Goal: Information Seeking & Learning: Get advice/opinions

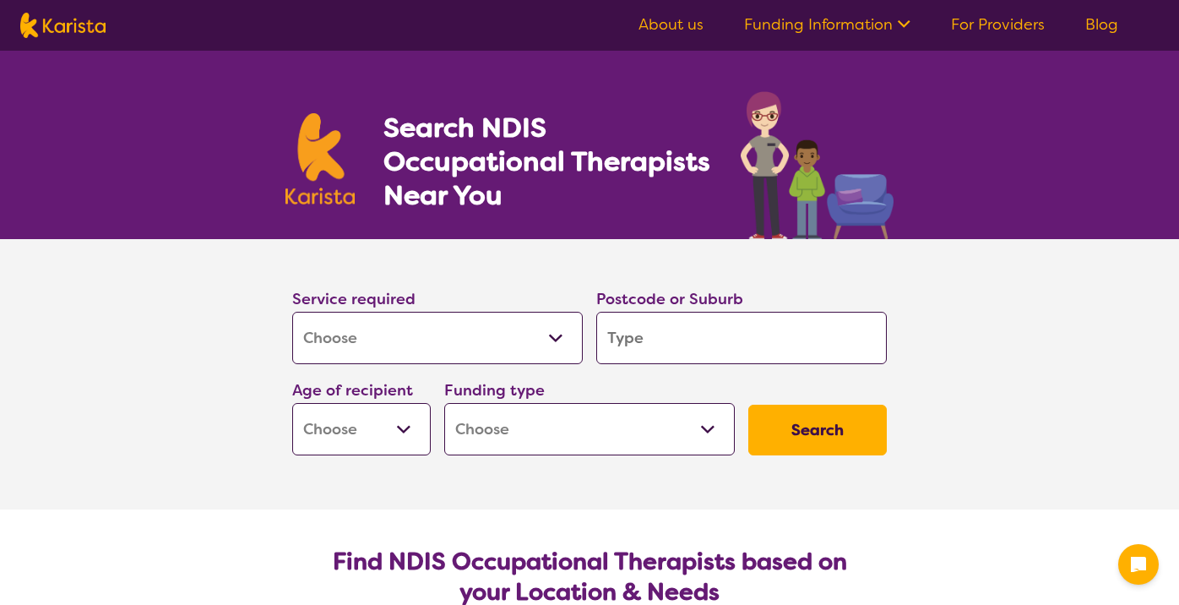
select select "[MEDICAL_DATA]"
click at [690, 346] on input "search" at bounding box center [741, 338] width 290 height 52
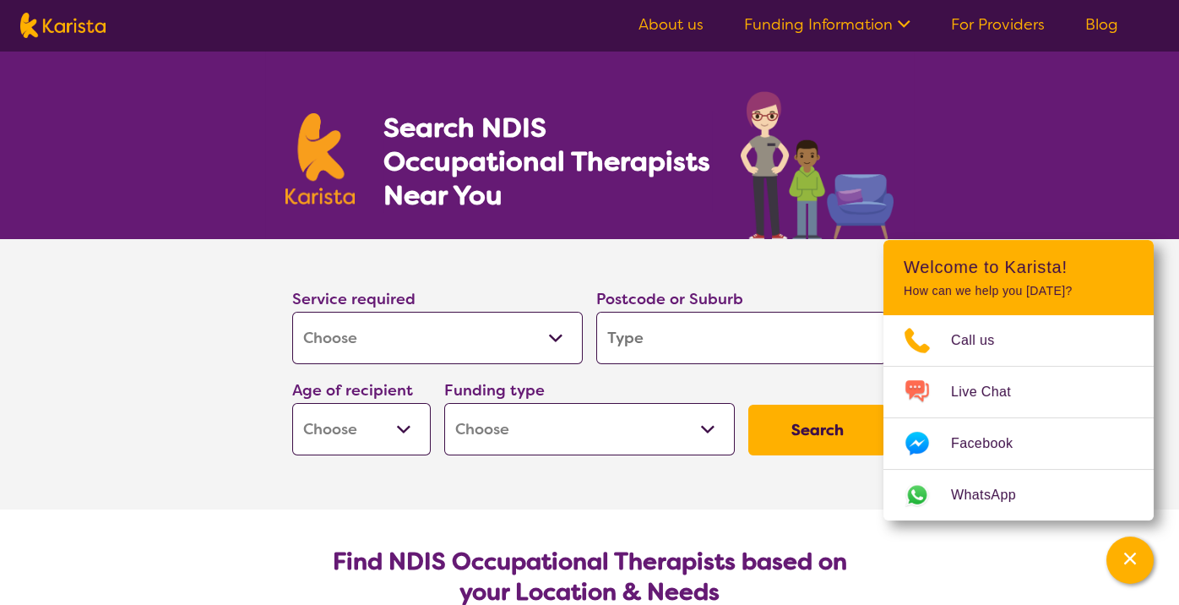
type input "m"
type input "mo"
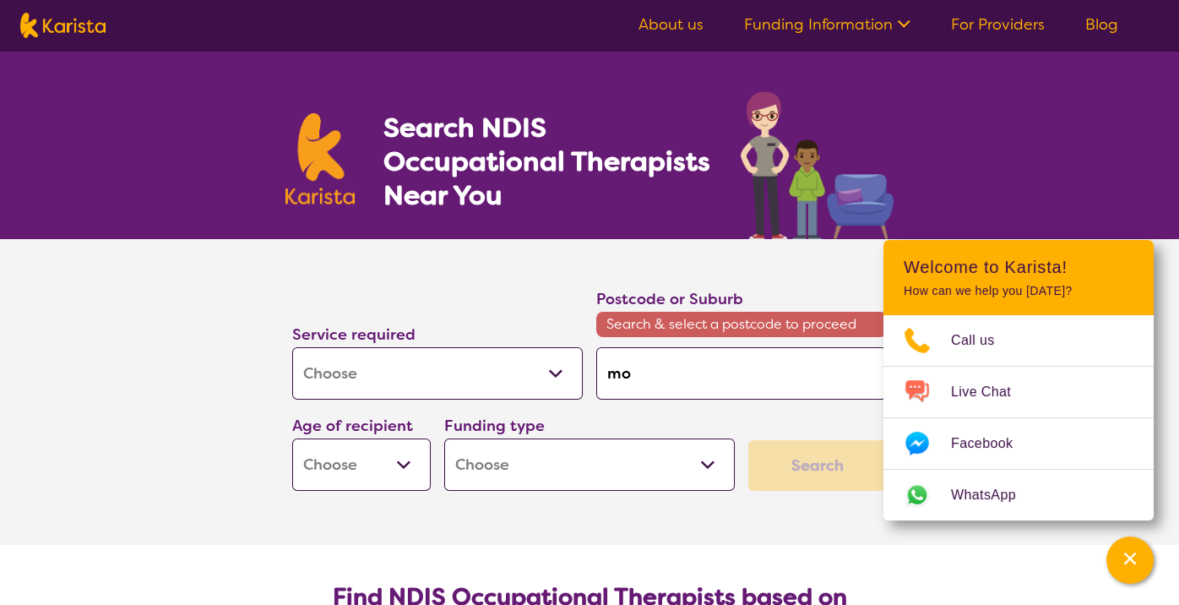
type input "mou"
type input "moun"
type input "mount"
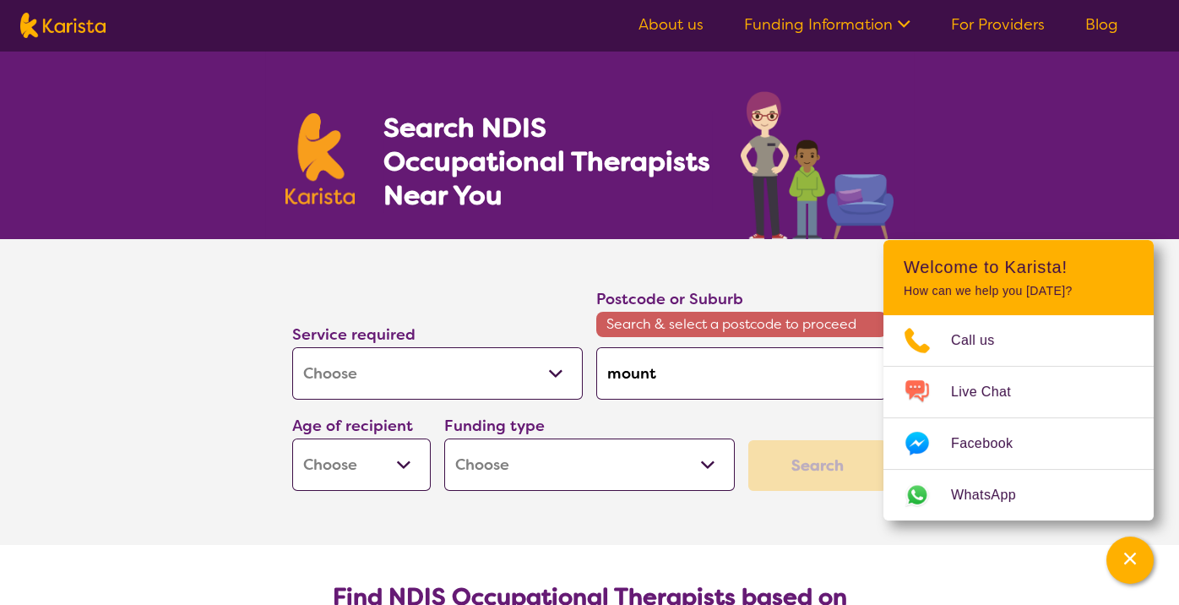
type input "mount"
type input "mount l"
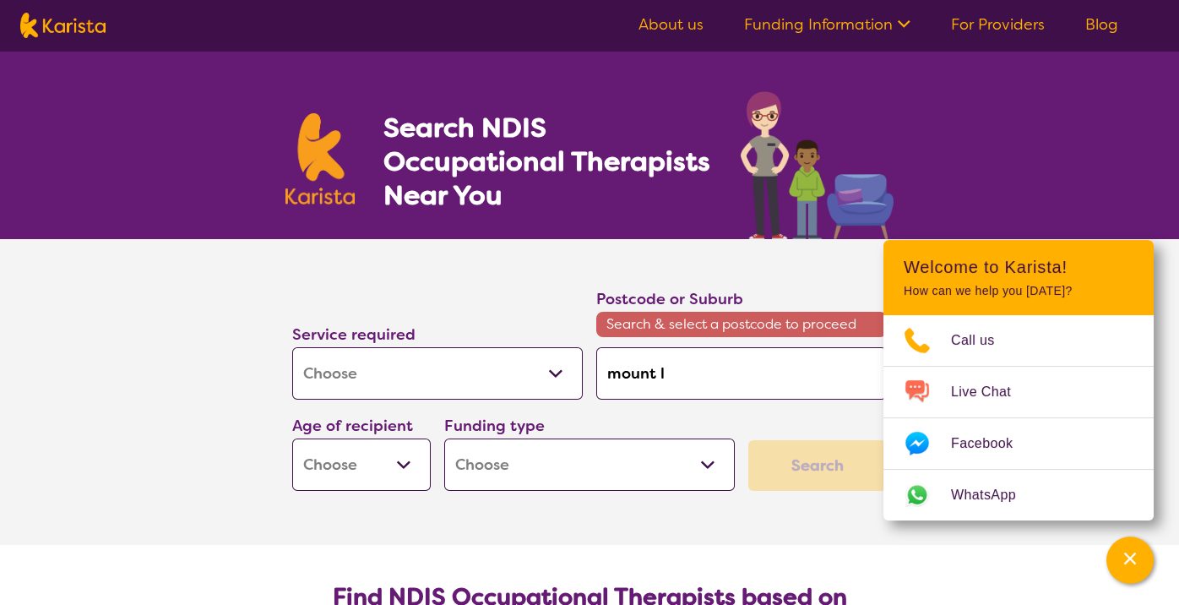
type input "mount"
type input "mount e"
type input "mount el"
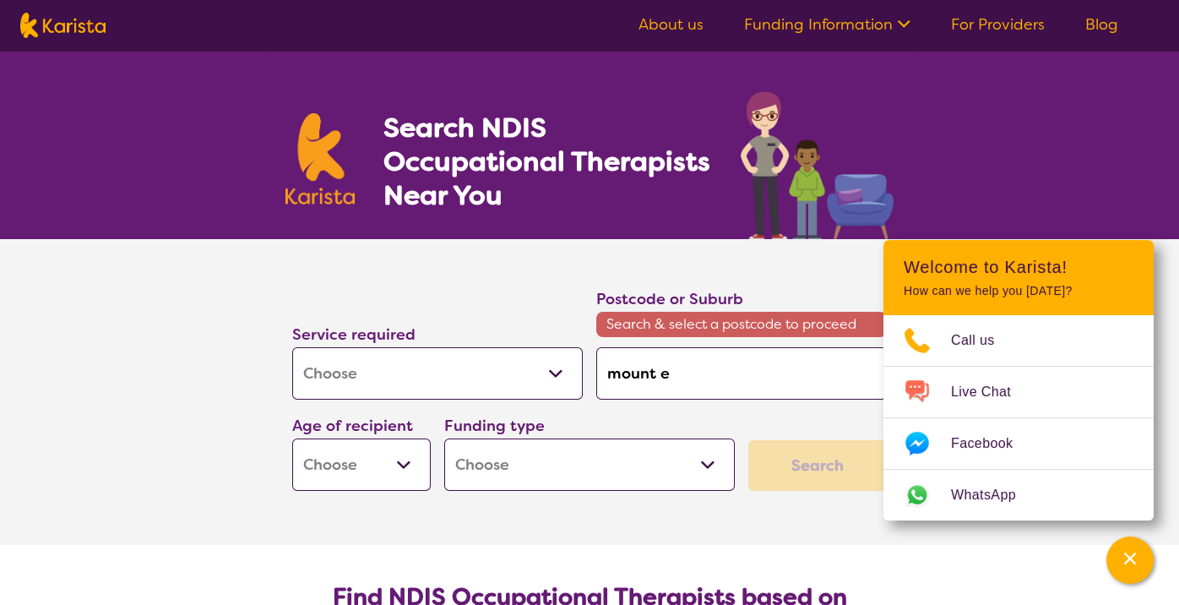
type input "mount el"
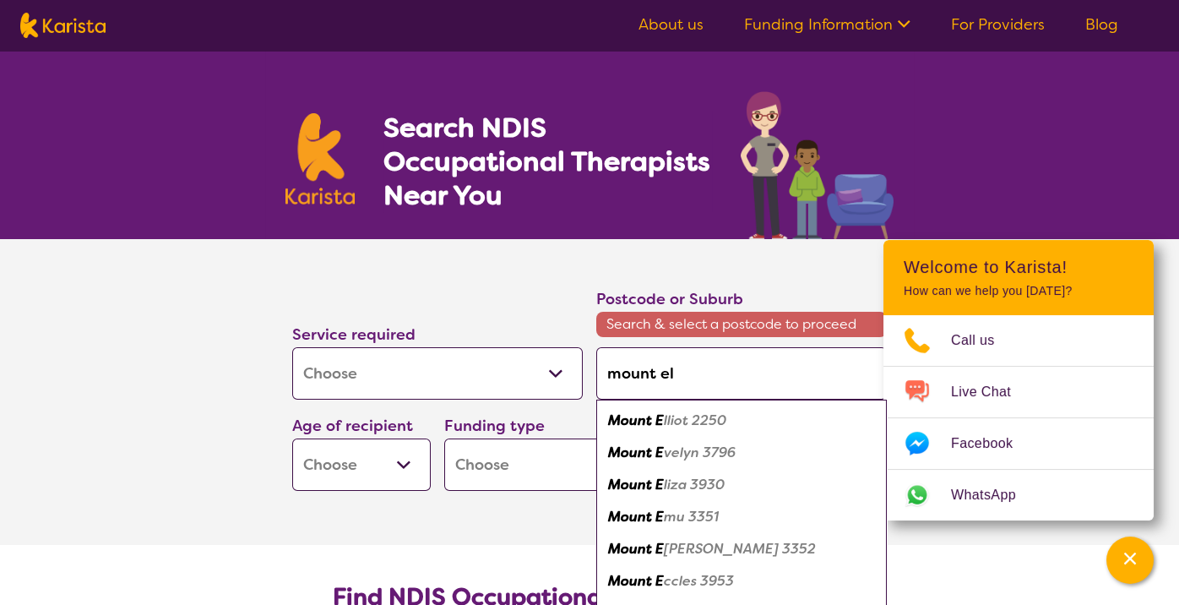
type input "mount [PERSON_NAME]"
type input "mount eliz"
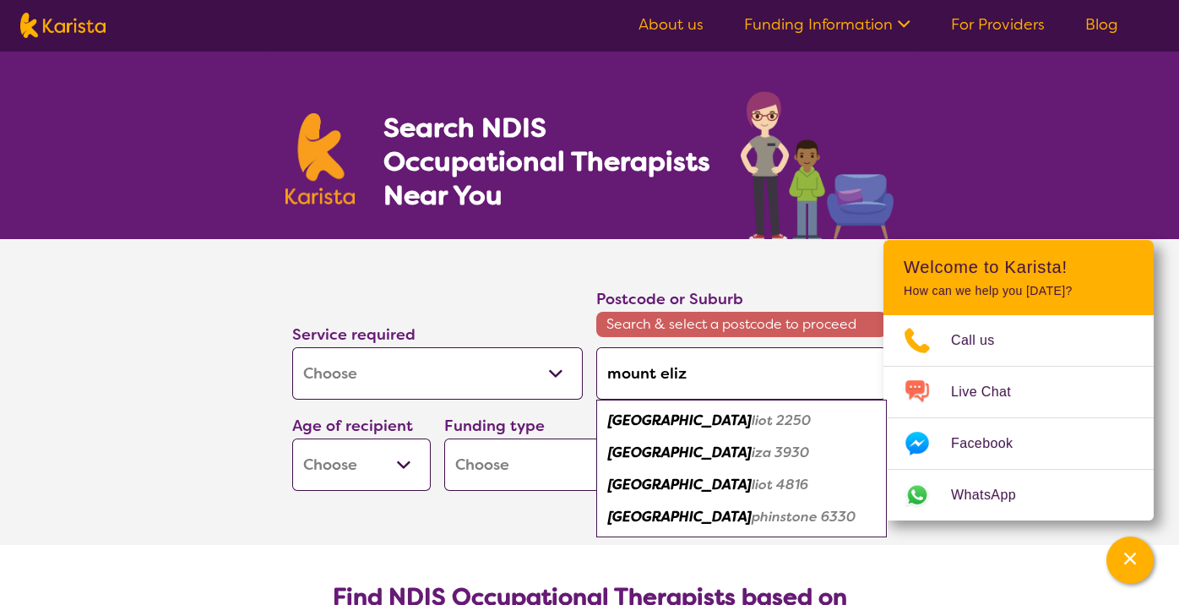
type input "mount [PERSON_NAME]"
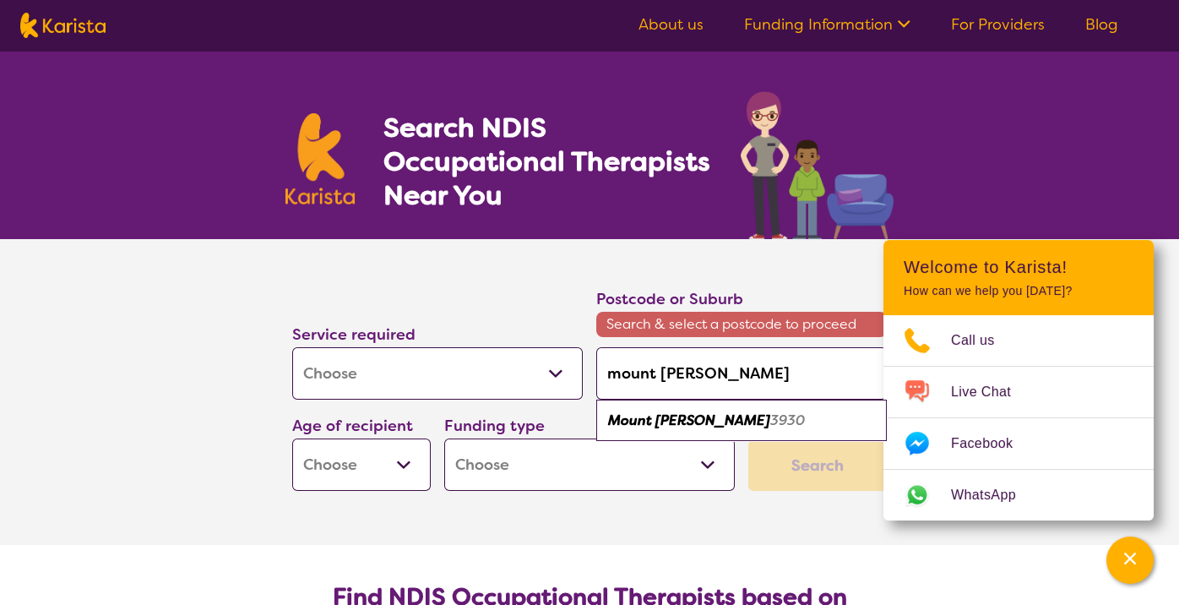
click at [676, 420] on em "Mount [PERSON_NAME]" at bounding box center [689, 420] width 162 height 18
type input "3930"
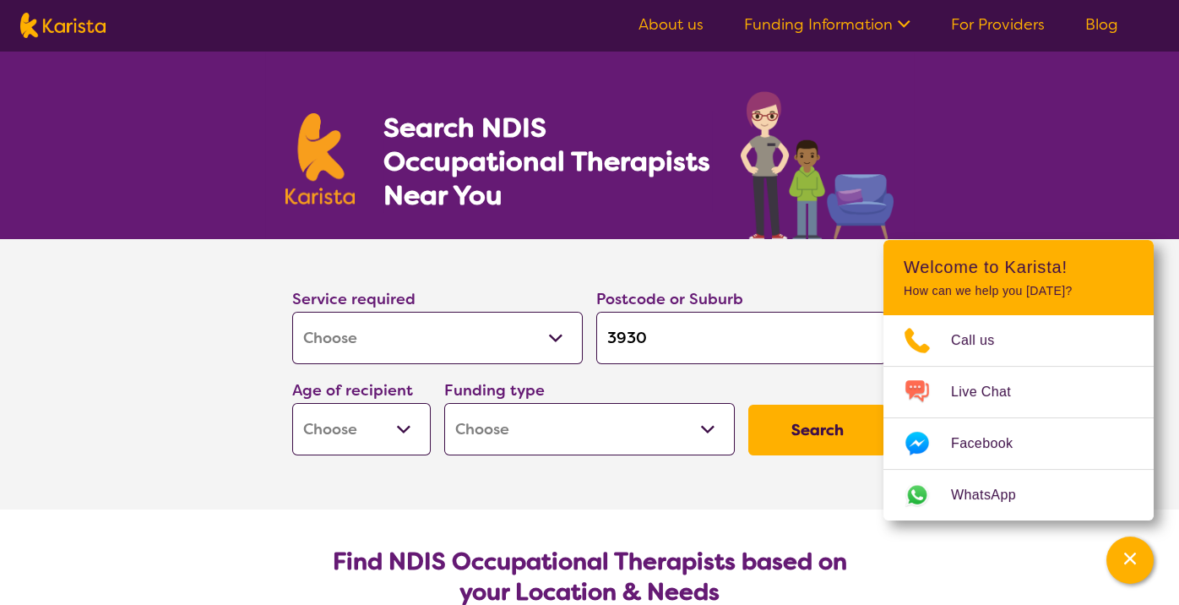
click at [403, 423] on select "Early Childhood - 0 to 9 Child - 10 to 11 Adolescent - 12 to 17 Adult - 18 to 6…" at bounding box center [361, 429] width 138 height 52
select select "EC"
click at [292, 403] on select "Early Childhood - 0 to 9 Child - 10 to 11 Adolescent - 12 to 17 Adult - 18 to 6…" at bounding box center [361, 429] width 138 height 52
select select "EC"
click at [678, 427] on select "Home Care Package (HCP) National Disability Insurance Scheme (NDIS) I don't know" at bounding box center [589, 429] width 290 height 52
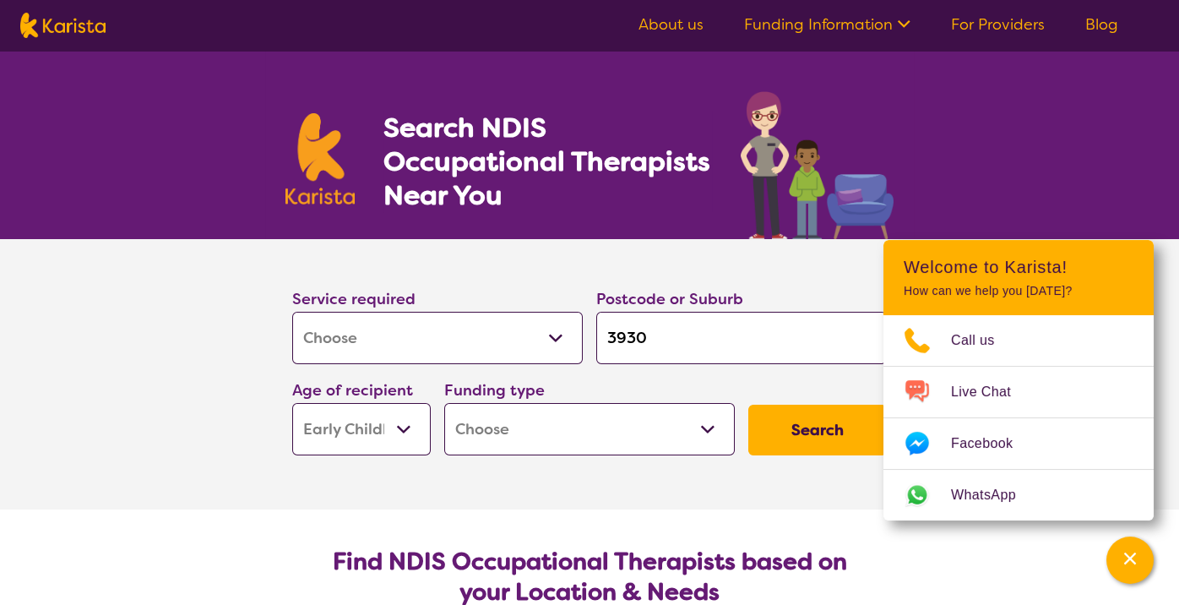
select select "NDIS"
click at [444, 403] on select "Home Care Package (HCP) National Disability Insurance Scheme (NDIS) I don't know" at bounding box center [589, 429] width 290 height 52
select select "NDIS"
click at [820, 437] on button "Search" at bounding box center [817, 429] width 138 height 51
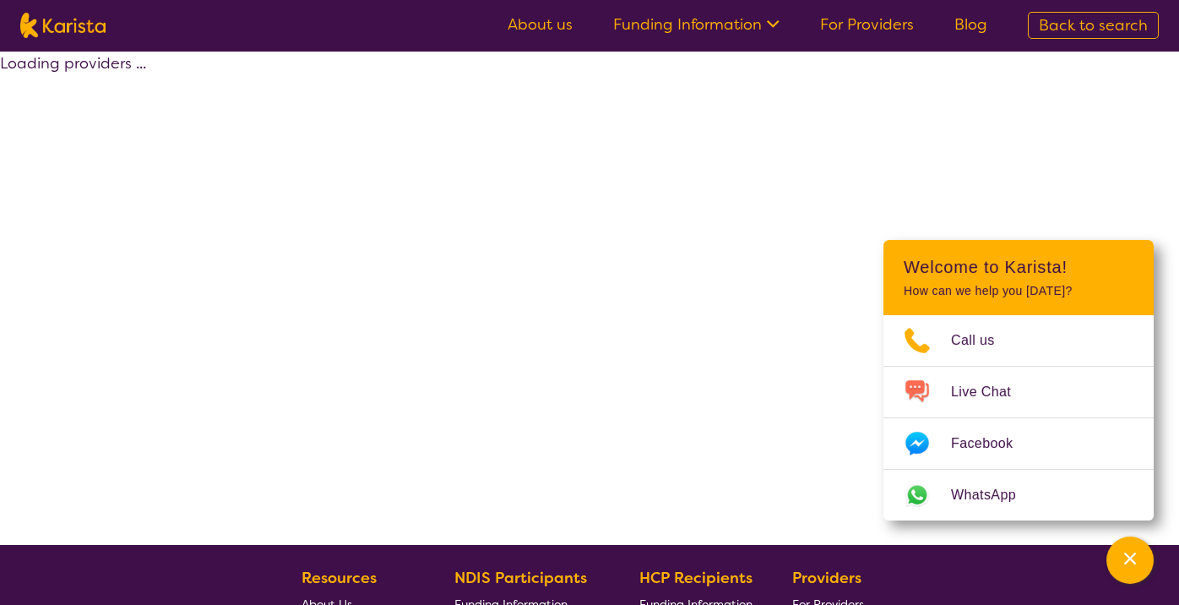
select select "by_score"
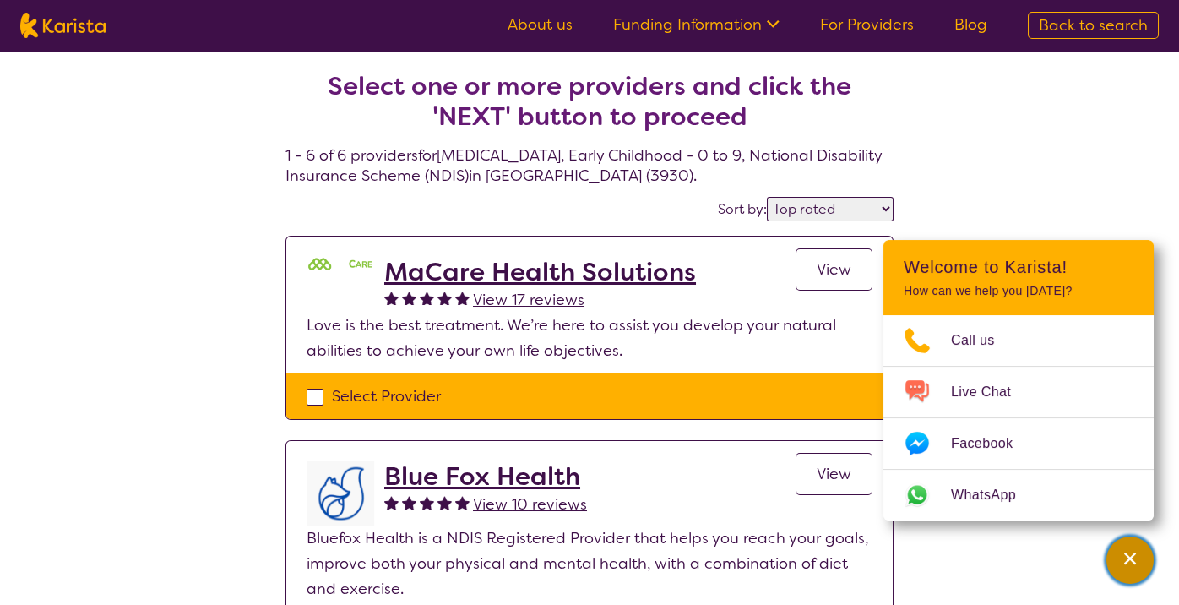
click at [1140, 558] on div "Channel Menu" at bounding box center [1130, 559] width 34 height 37
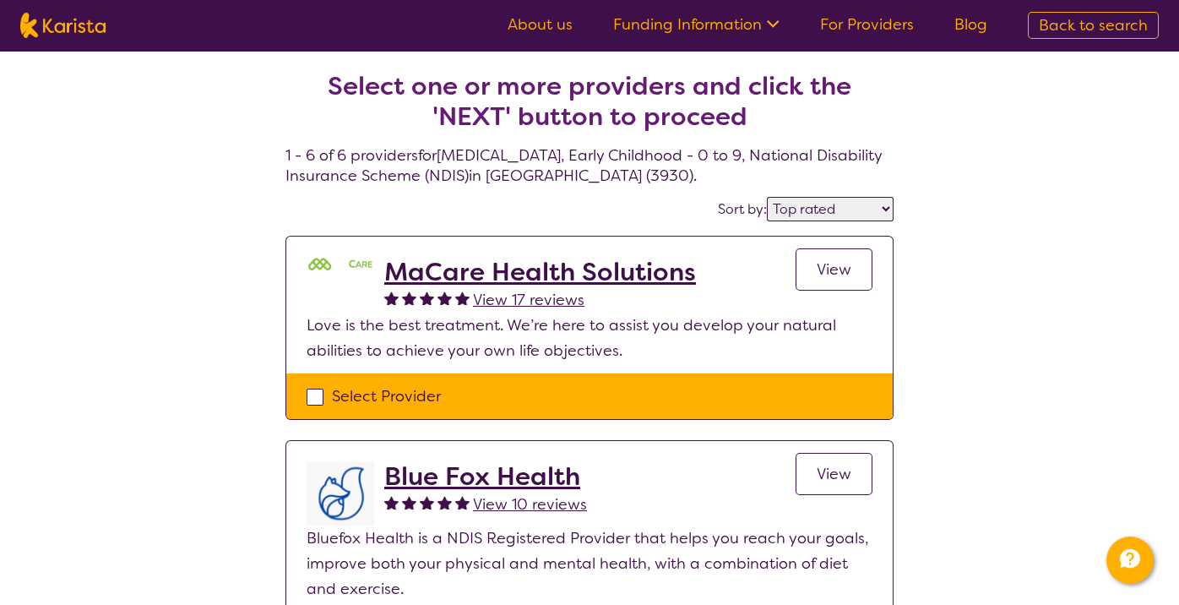
click at [855, 216] on select "Highly reviewed Top rated" at bounding box center [830, 209] width 127 height 24
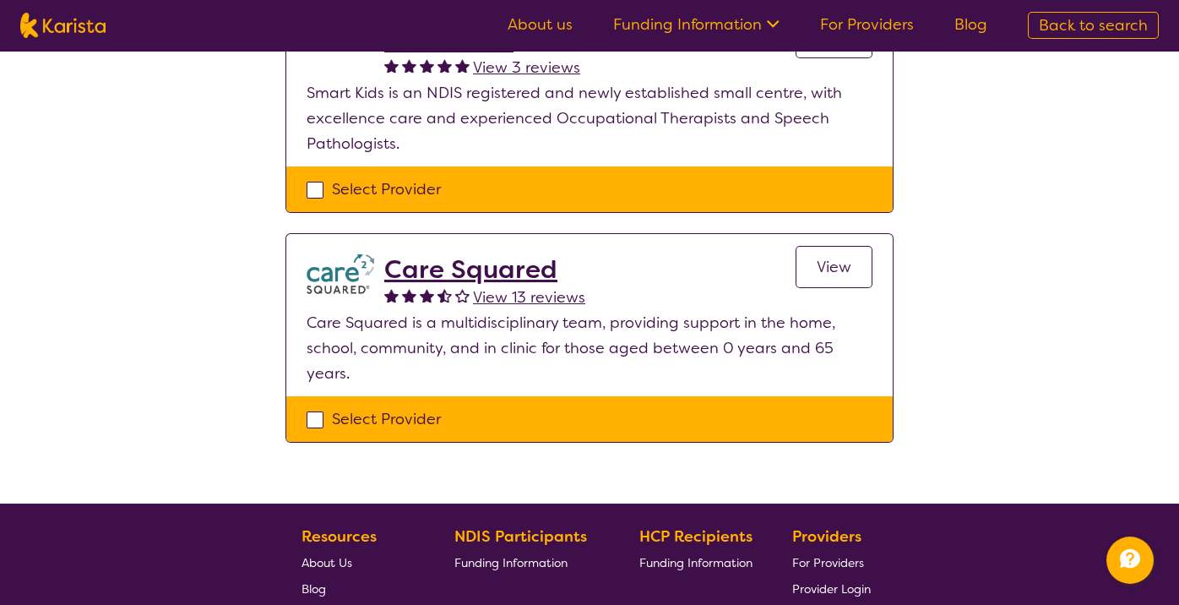
scroll to position [1167, 0]
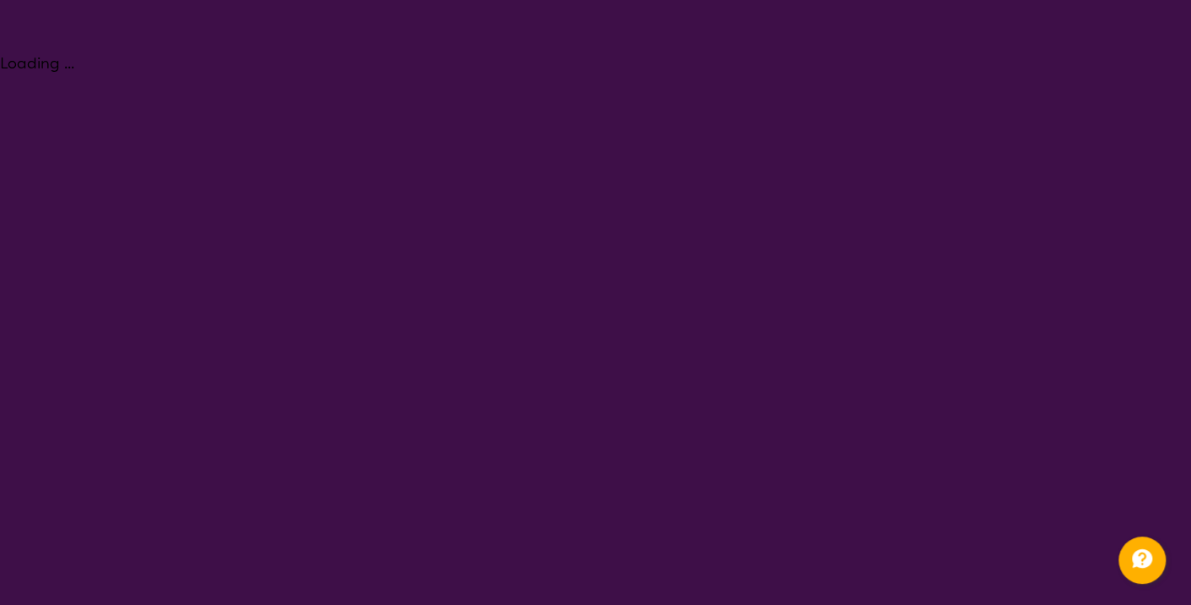
select select "[MEDICAL_DATA]"
select select "EC"
select select "NDIS"
select select "[MEDICAL_DATA]"
select select "EC"
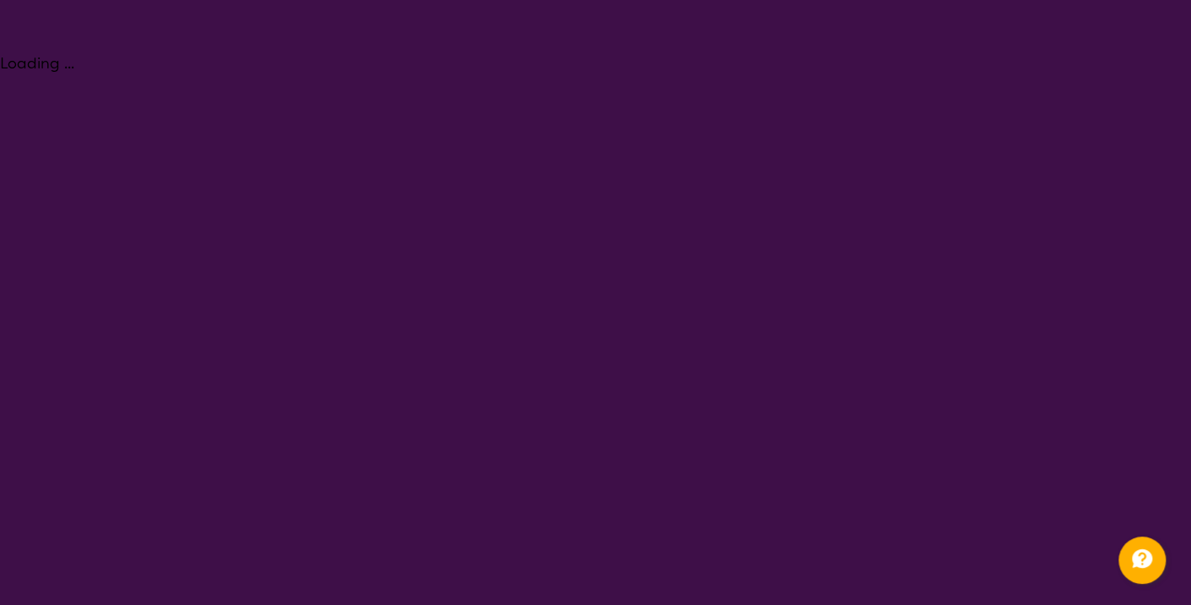
select select "NDIS"
